Goal: Find specific page/section: Find specific page/section

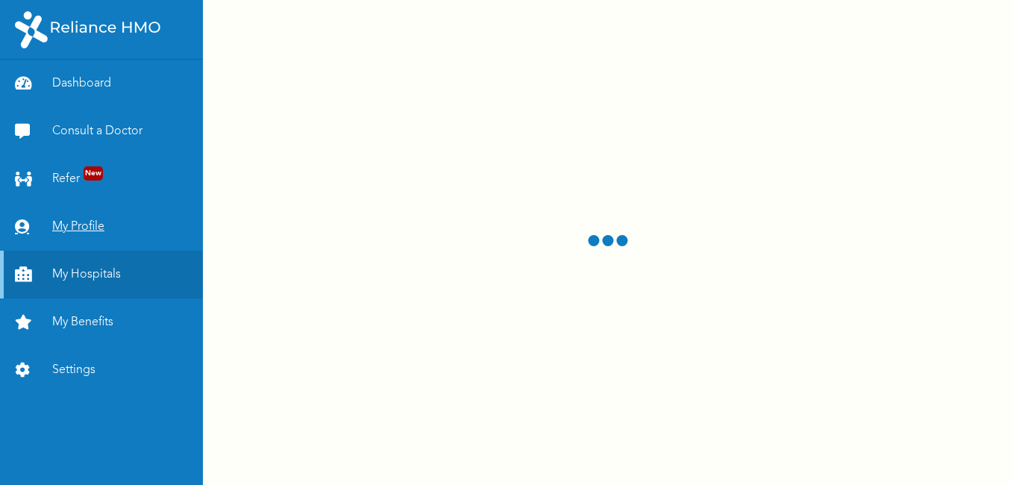
click at [72, 222] on link "My Profile" at bounding box center [101, 227] width 203 height 48
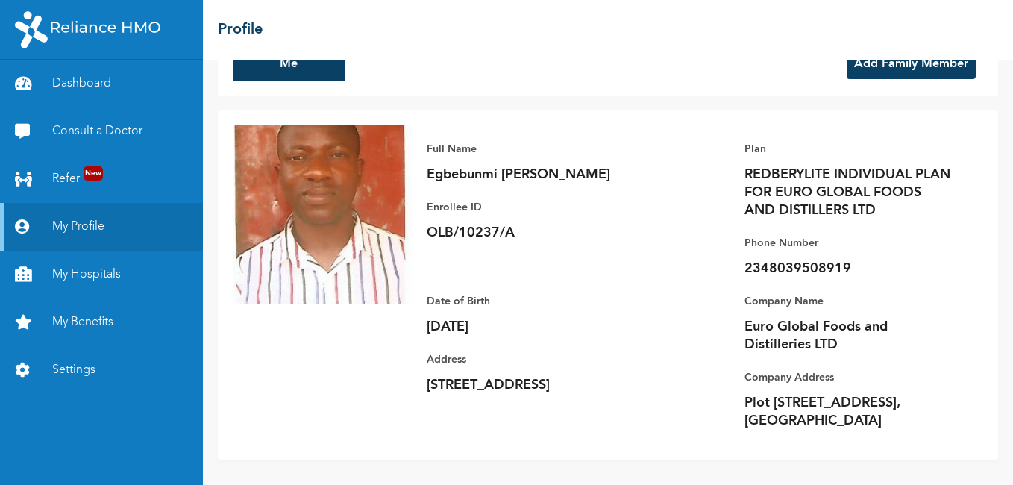
scroll to position [64, 0]
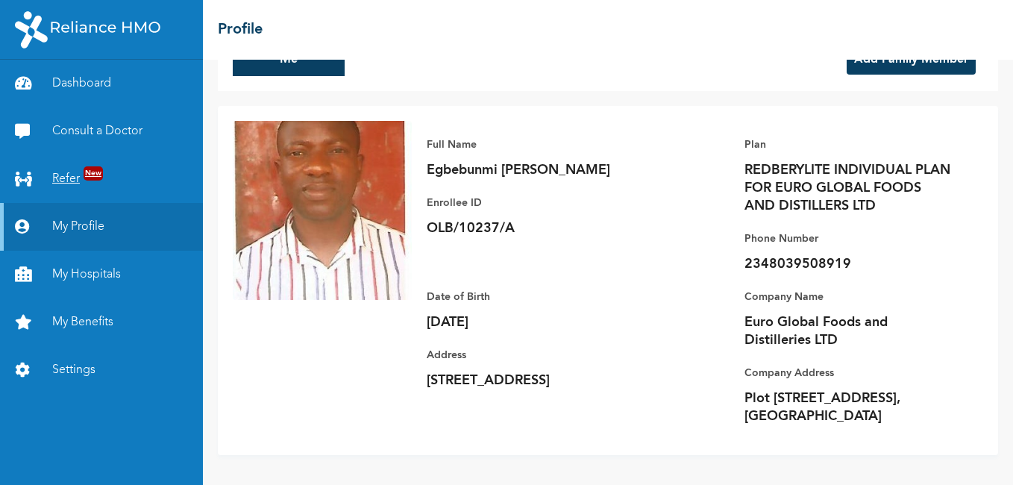
click at [63, 173] on link "Refer New" at bounding box center [101, 179] width 203 height 48
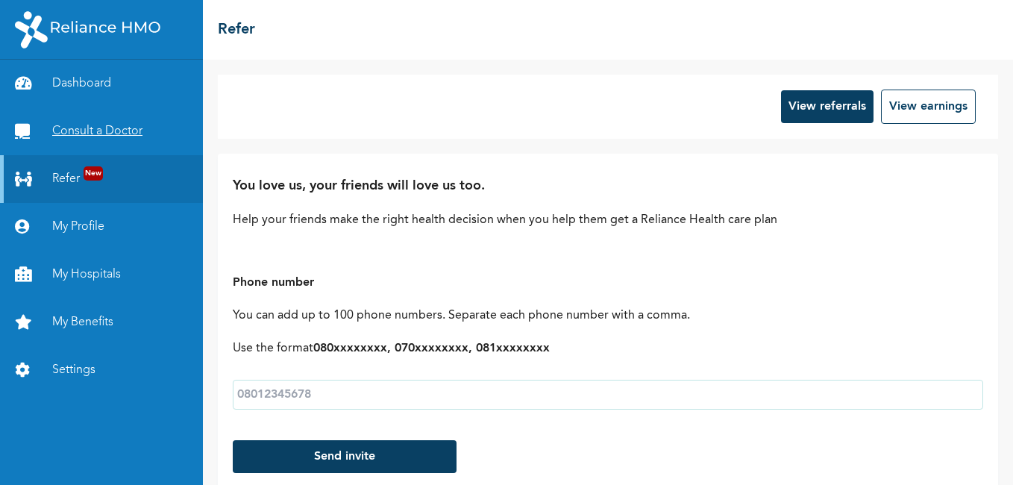
click at [85, 127] on link "Consult a Doctor" at bounding box center [101, 131] width 203 height 48
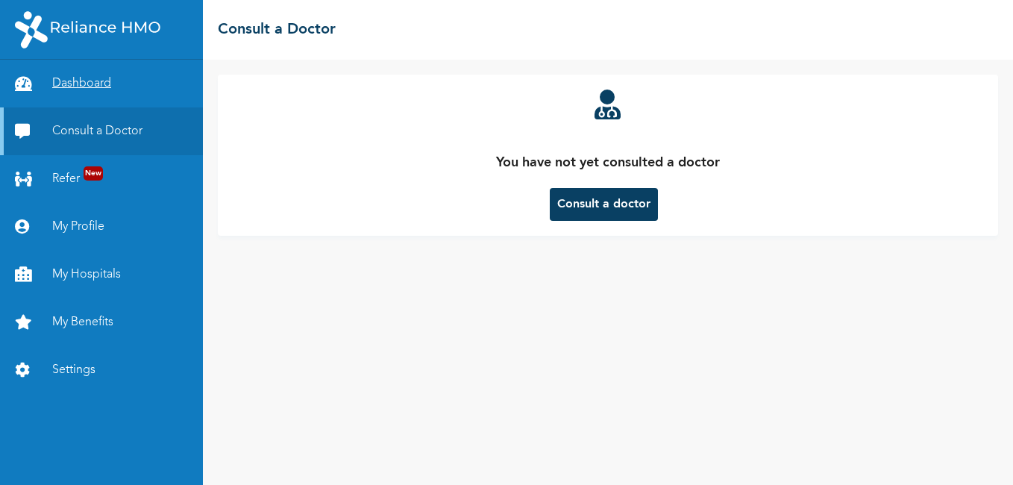
click at [69, 80] on link "Dashboard" at bounding box center [101, 84] width 203 height 48
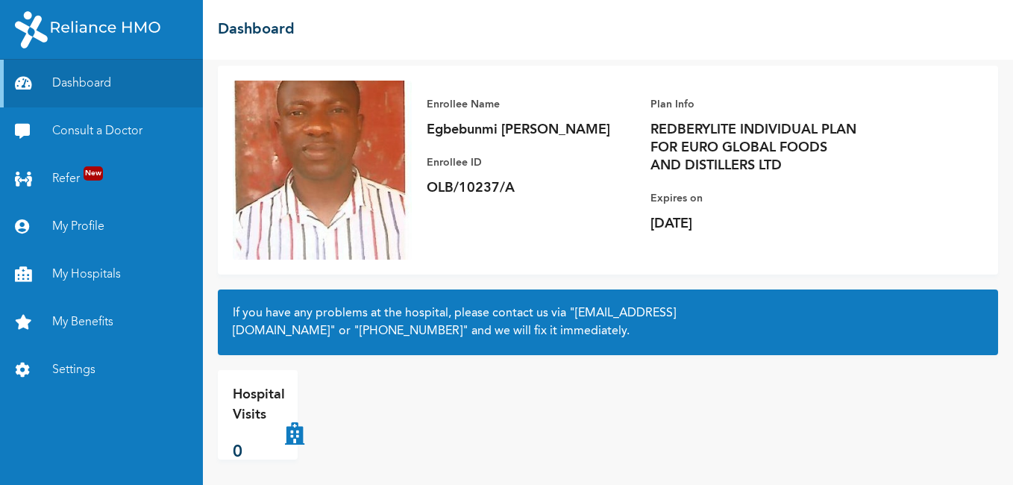
scroll to position [92, 0]
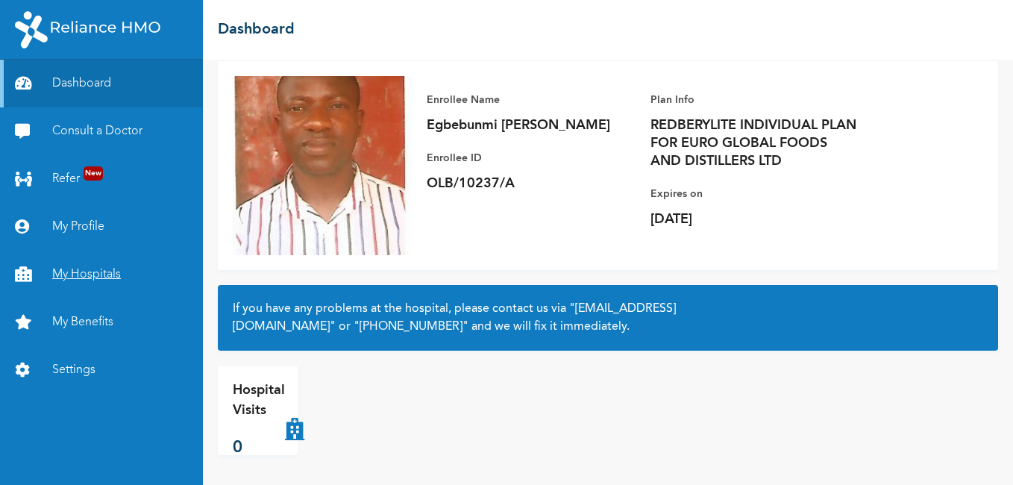
click at [89, 274] on link "My Hospitals" at bounding box center [101, 275] width 203 height 48
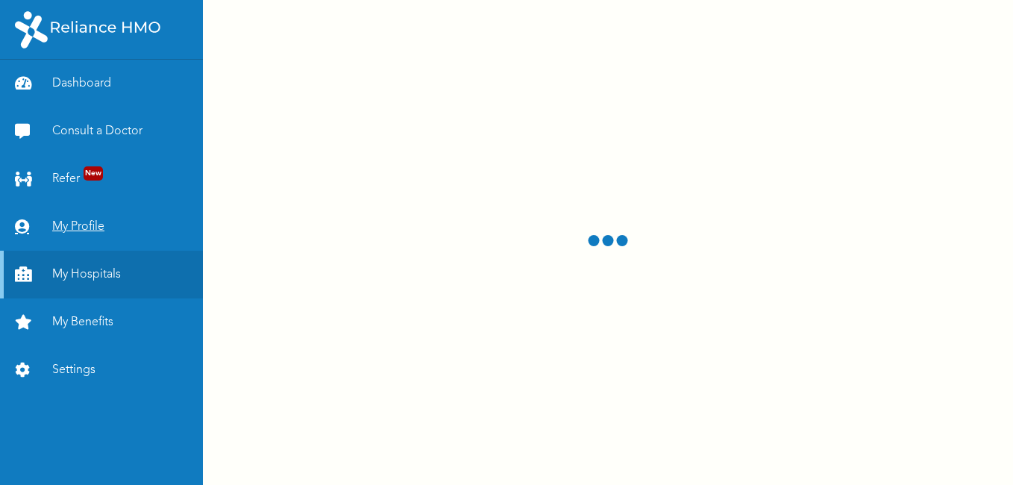
click at [87, 221] on link "My Profile" at bounding box center [101, 227] width 203 height 48
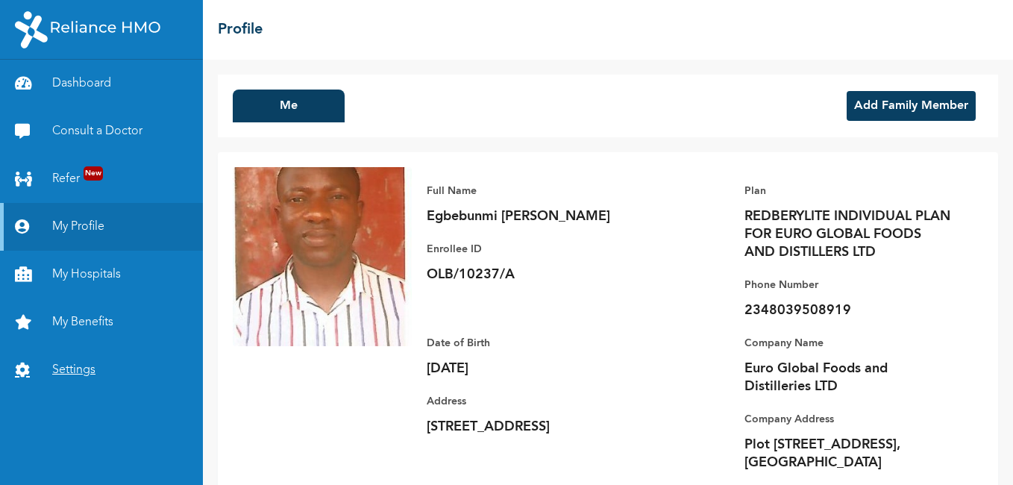
click at [81, 364] on link "Settings" at bounding box center [101, 370] width 203 height 48
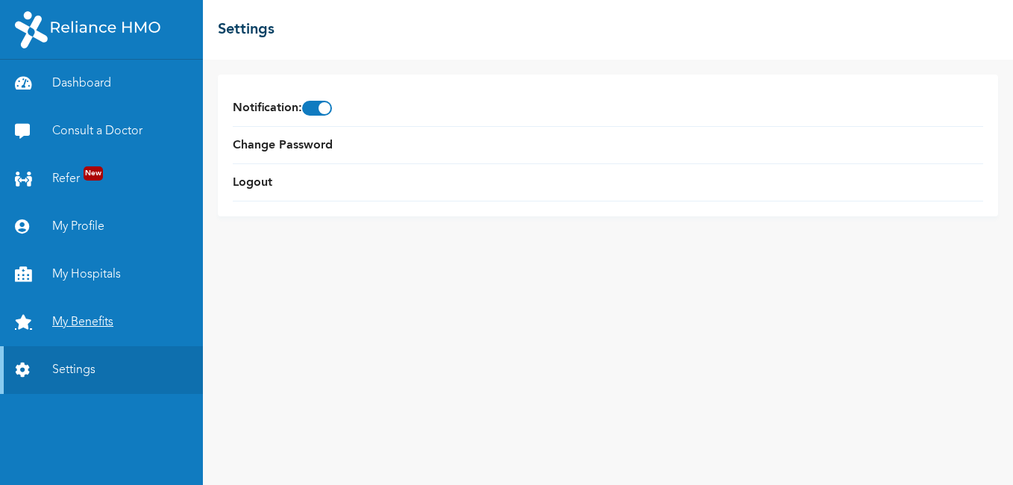
click at [78, 321] on link "My Benefits" at bounding box center [101, 322] width 203 height 48
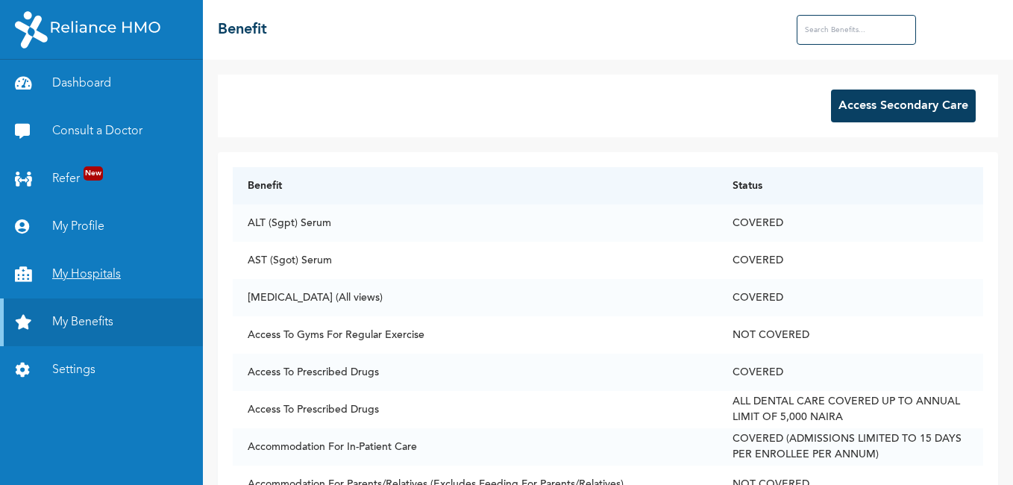
click at [92, 271] on link "My Hospitals" at bounding box center [101, 275] width 203 height 48
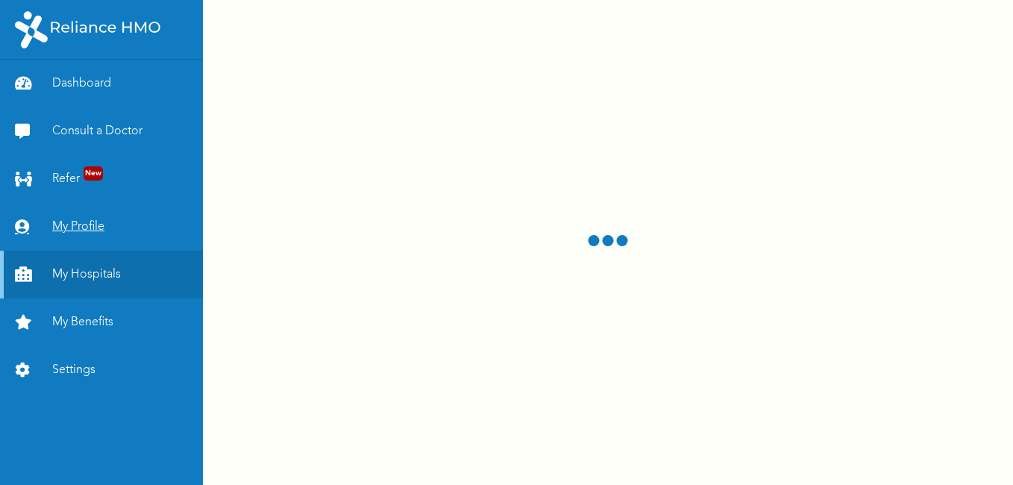
click at [79, 225] on link "My Profile" at bounding box center [101, 227] width 203 height 48
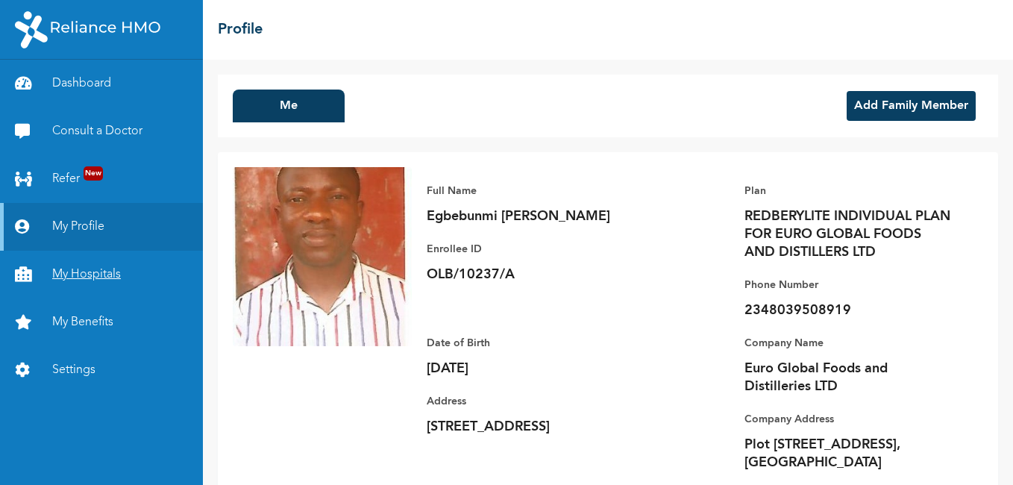
click at [87, 270] on link "My Hospitals" at bounding box center [101, 275] width 203 height 48
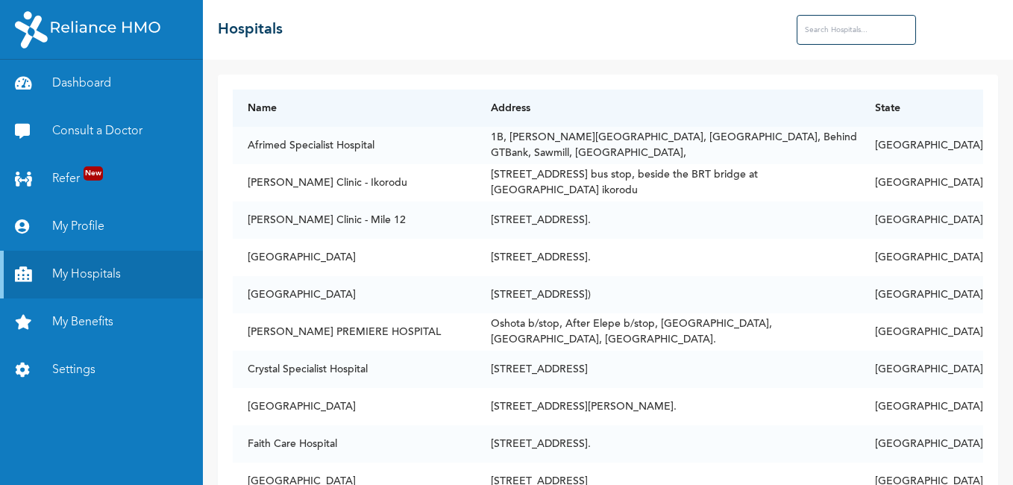
click at [847, 27] on input "text" at bounding box center [856, 30] width 119 height 30
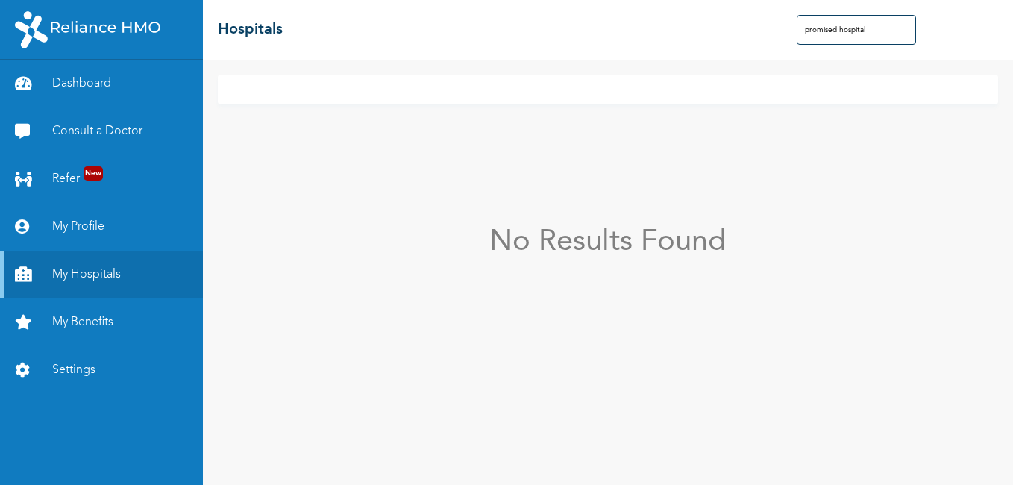
type input "promised hospital"
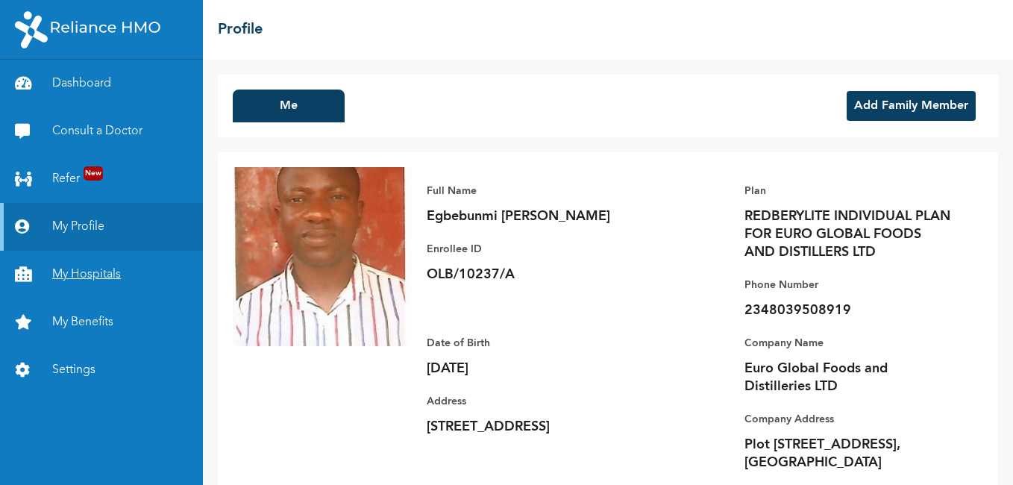
click at [110, 271] on link "My Hospitals" at bounding box center [101, 275] width 203 height 48
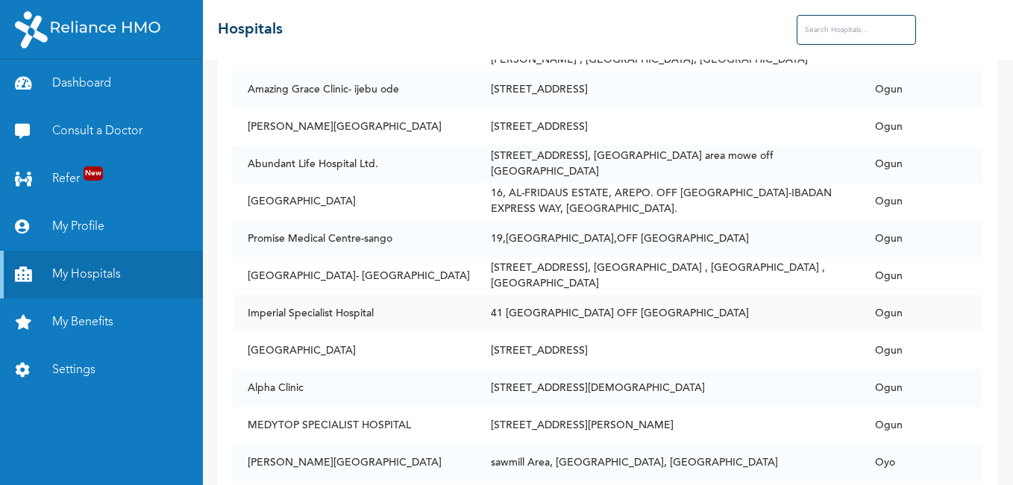
scroll to position [8428, 0]
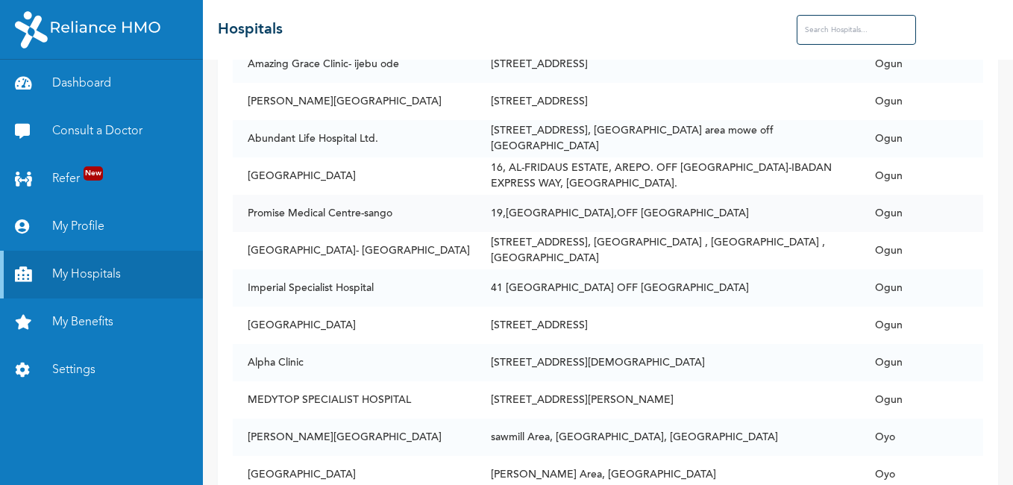
click at [547, 195] on td "19,[GEOGRAPHIC_DATA],OFF [GEOGRAPHIC_DATA]" at bounding box center [668, 213] width 384 height 37
click at [351, 195] on td "Promise Medical Centre-sango" at bounding box center [355, 213] width 244 height 37
click at [243, 195] on td "Promise Medical Centre-sango" at bounding box center [355, 213] width 244 height 37
click at [538, 195] on td "19,[GEOGRAPHIC_DATA],OFF [GEOGRAPHIC_DATA]" at bounding box center [668, 213] width 384 height 37
click at [917, 195] on td "Ogun" at bounding box center [921, 213] width 123 height 37
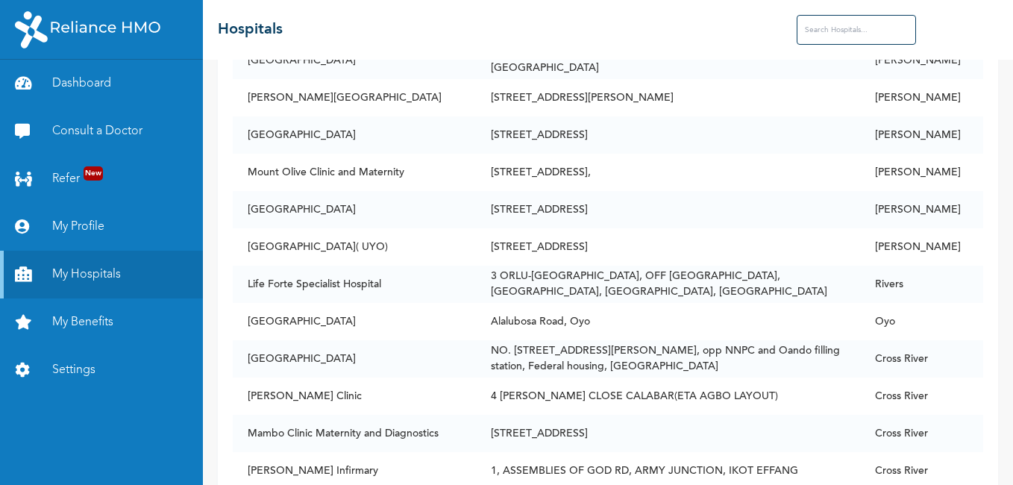
scroll to position [9248, 0]
